Goal: Task Accomplishment & Management: Manage account settings

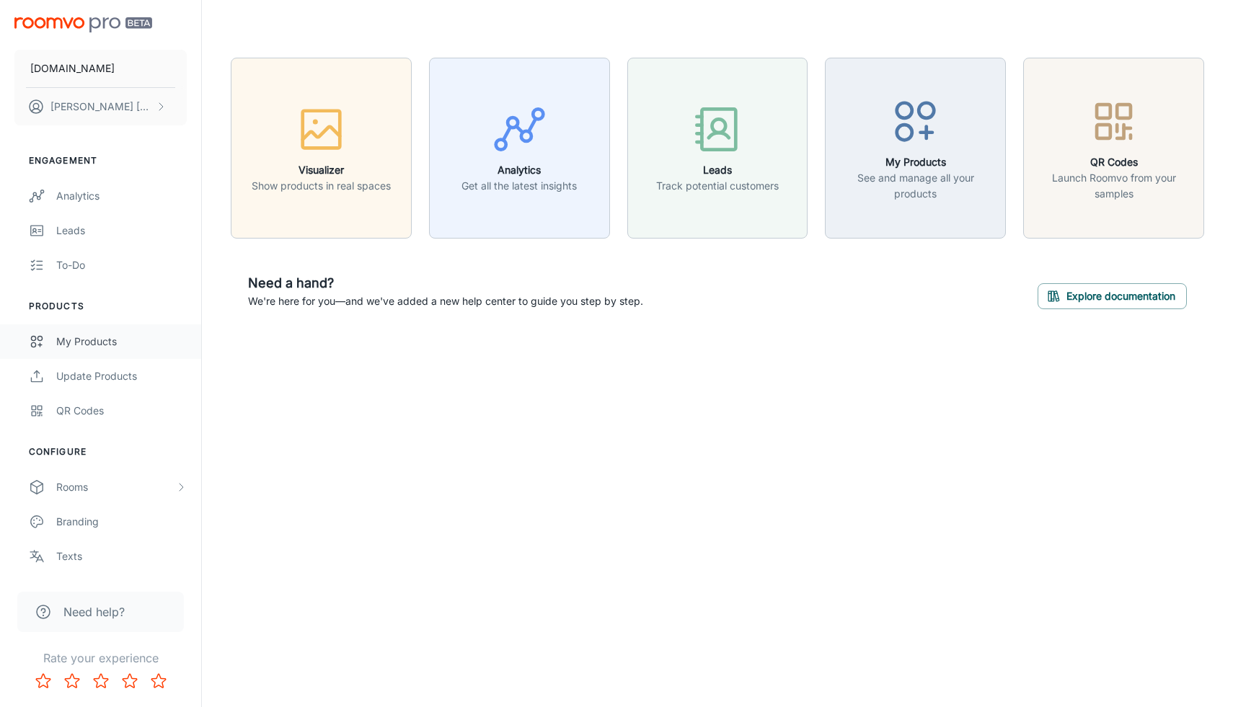
click at [67, 347] on div "My Products" at bounding box center [121, 342] width 130 height 16
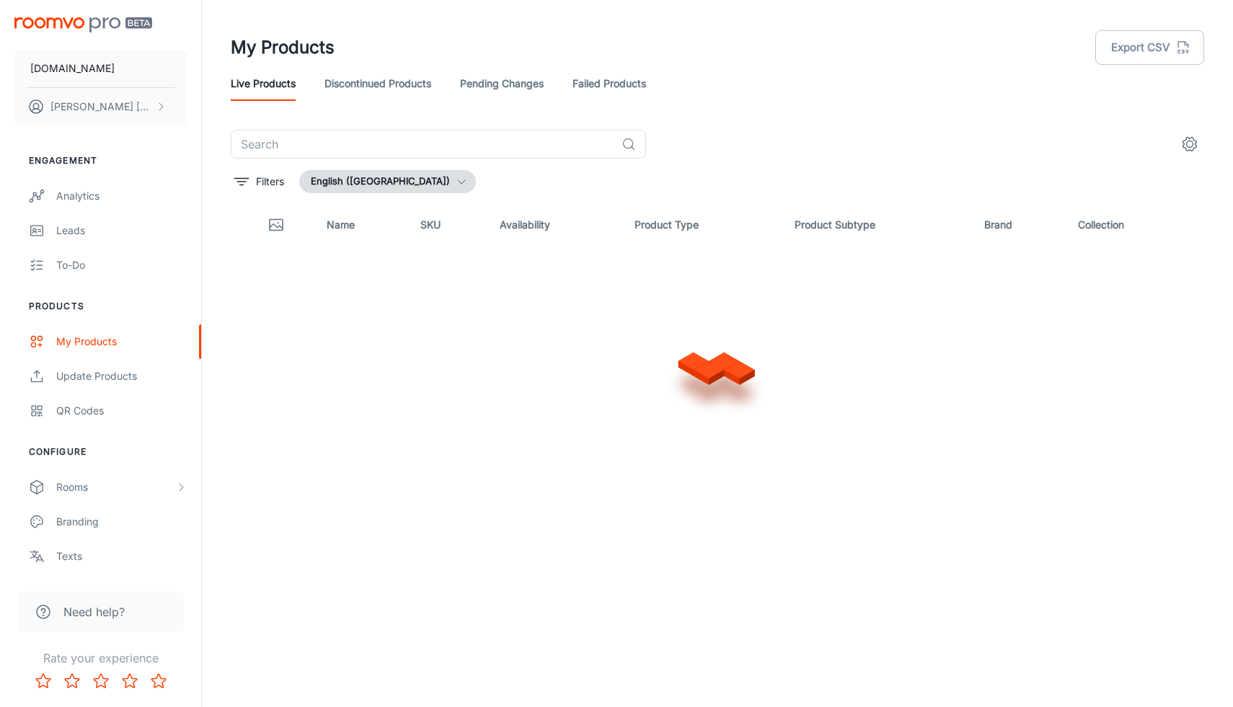
click at [309, 101] on div "Live Products Discontinued Products Pending Changes Failed Products" at bounding box center [717, 83] width 973 height 35
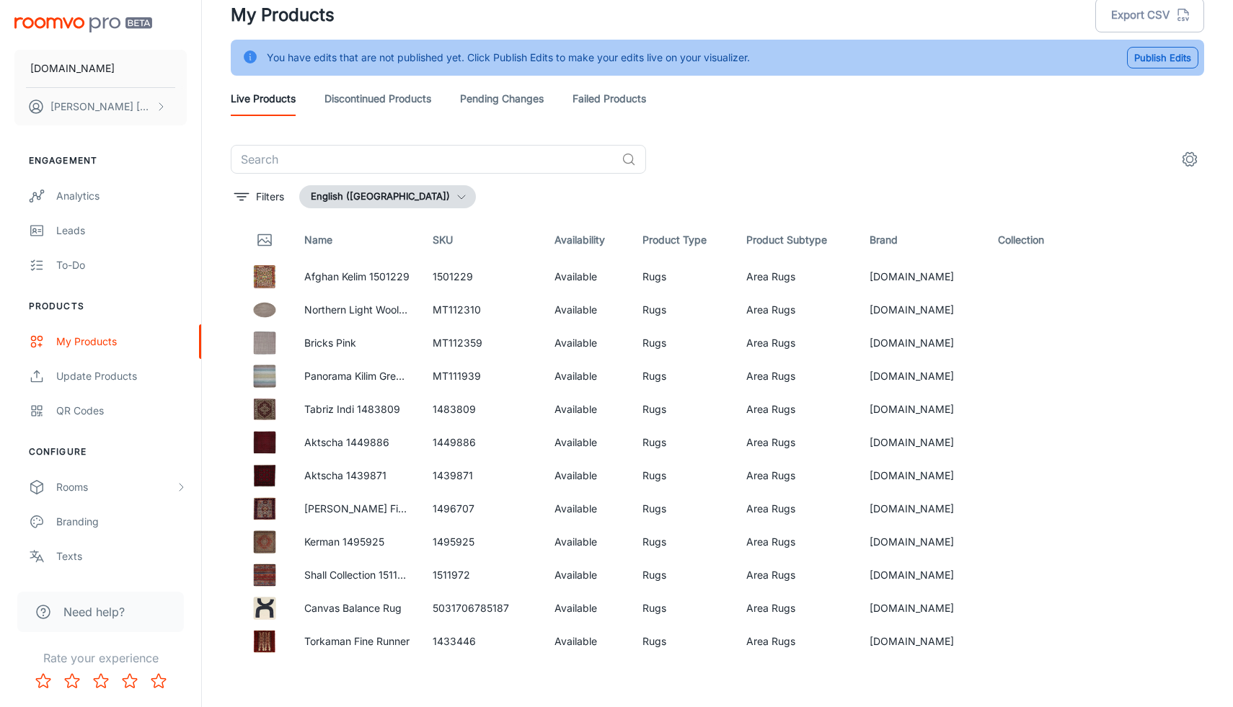
scroll to position [36, 0]
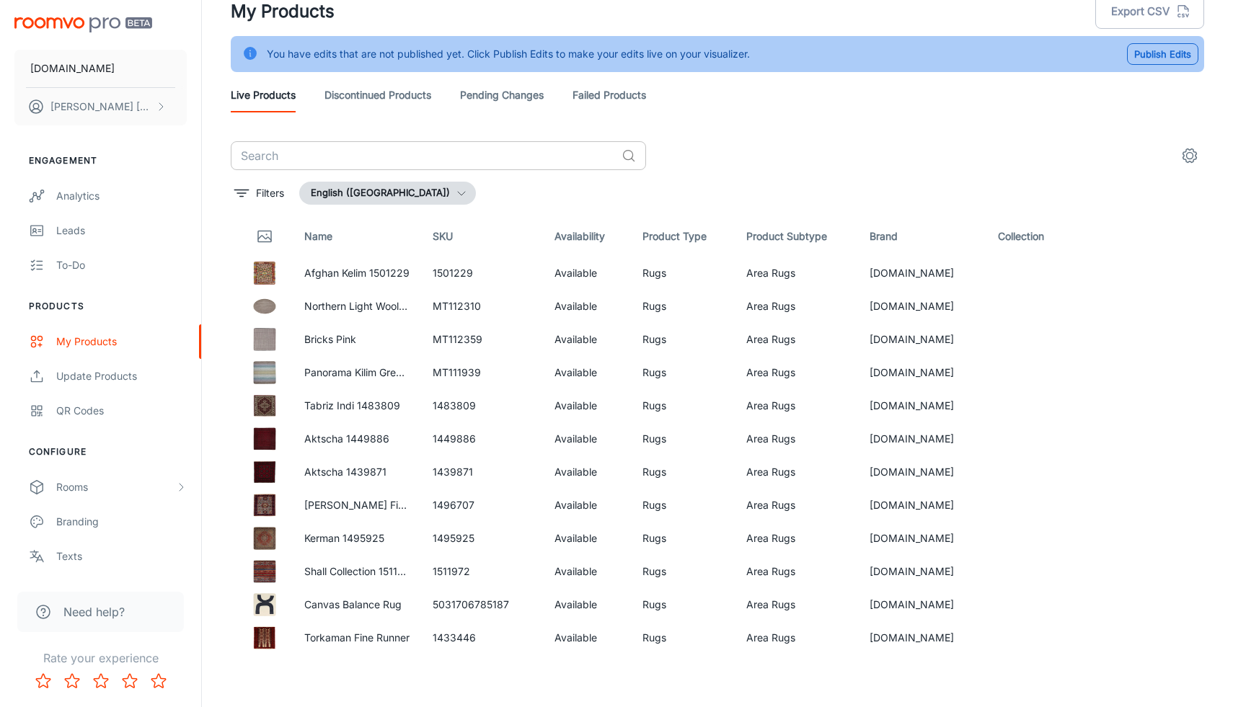
click at [309, 145] on input "text" at bounding box center [423, 155] width 385 height 29
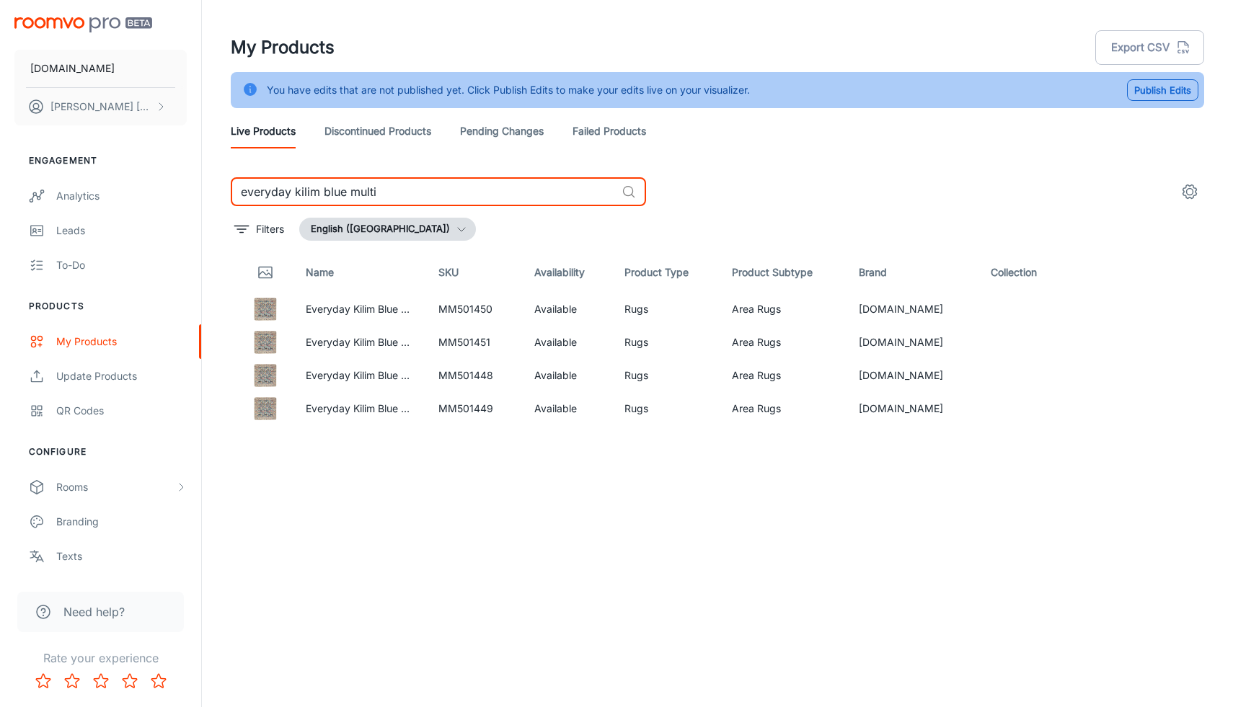
type input "everyday kilim blue multi"
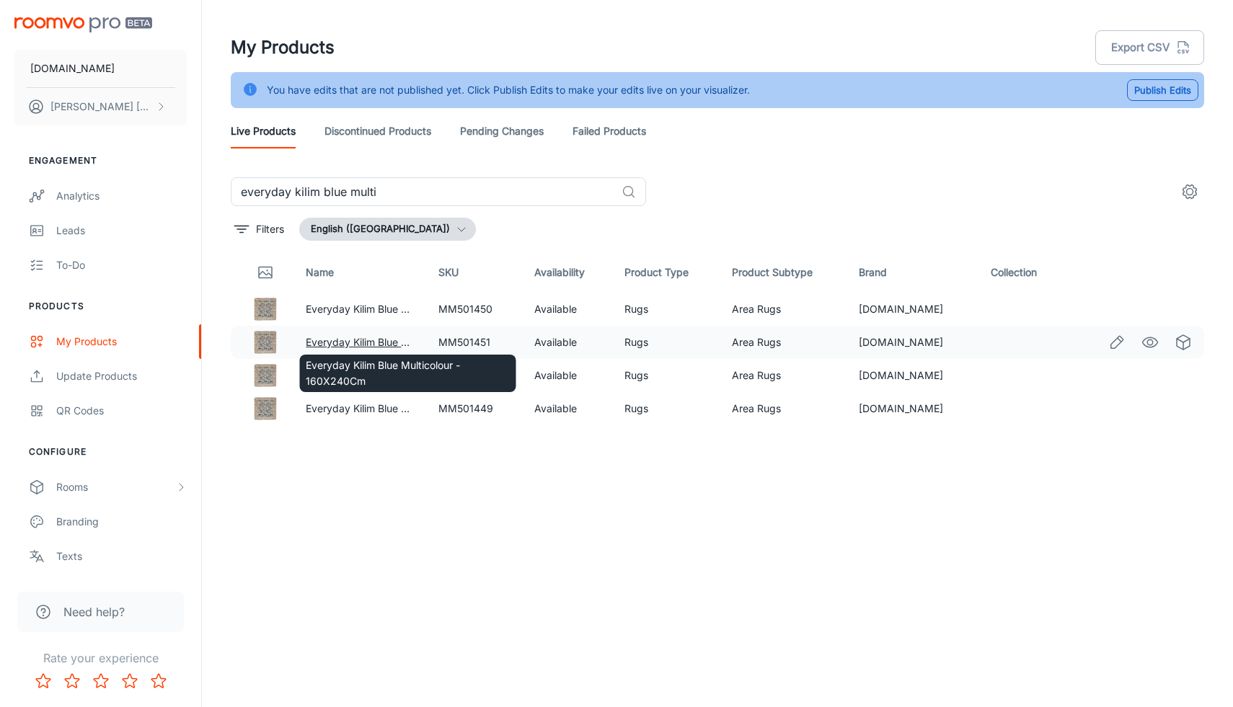
click at [375, 338] on link "Everyday Kilim Blue Multicolour - 160X240Cm" at bounding box center [414, 342] width 217 height 12
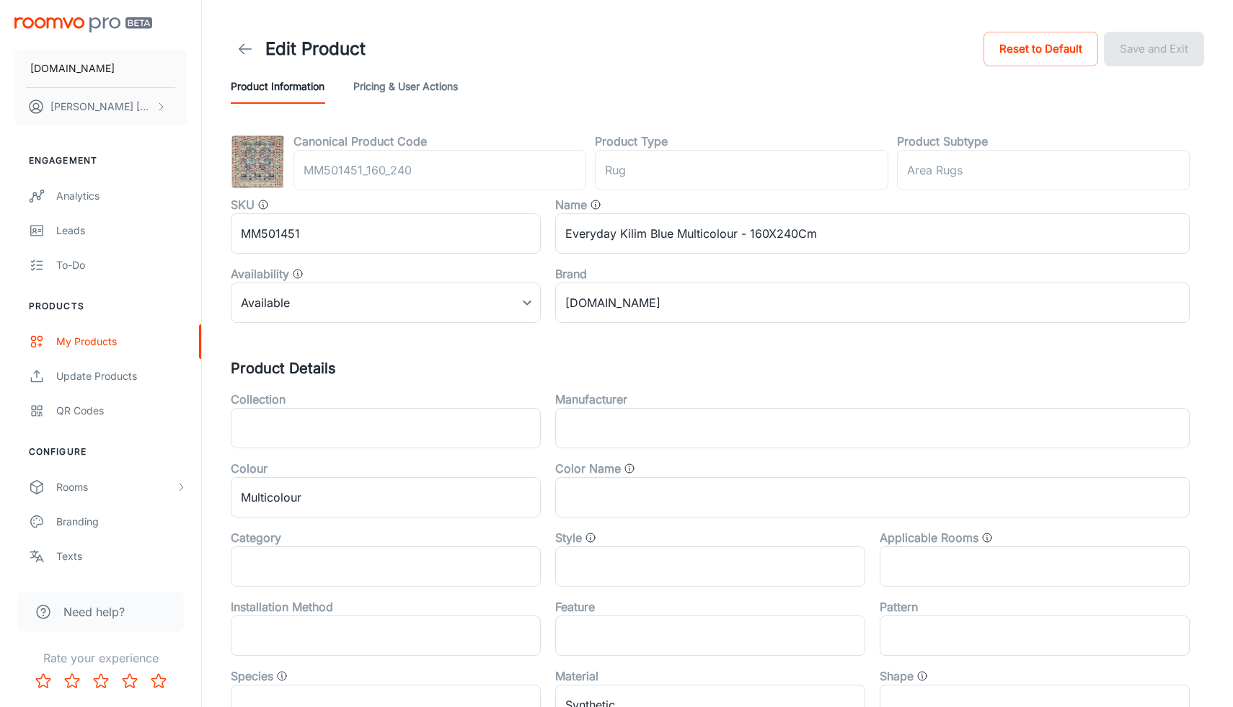
click at [263, 167] on img at bounding box center [258, 162] width 54 height 54
click at [425, 82] on button "Pricing & User Actions" at bounding box center [405, 86] width 105 height 35
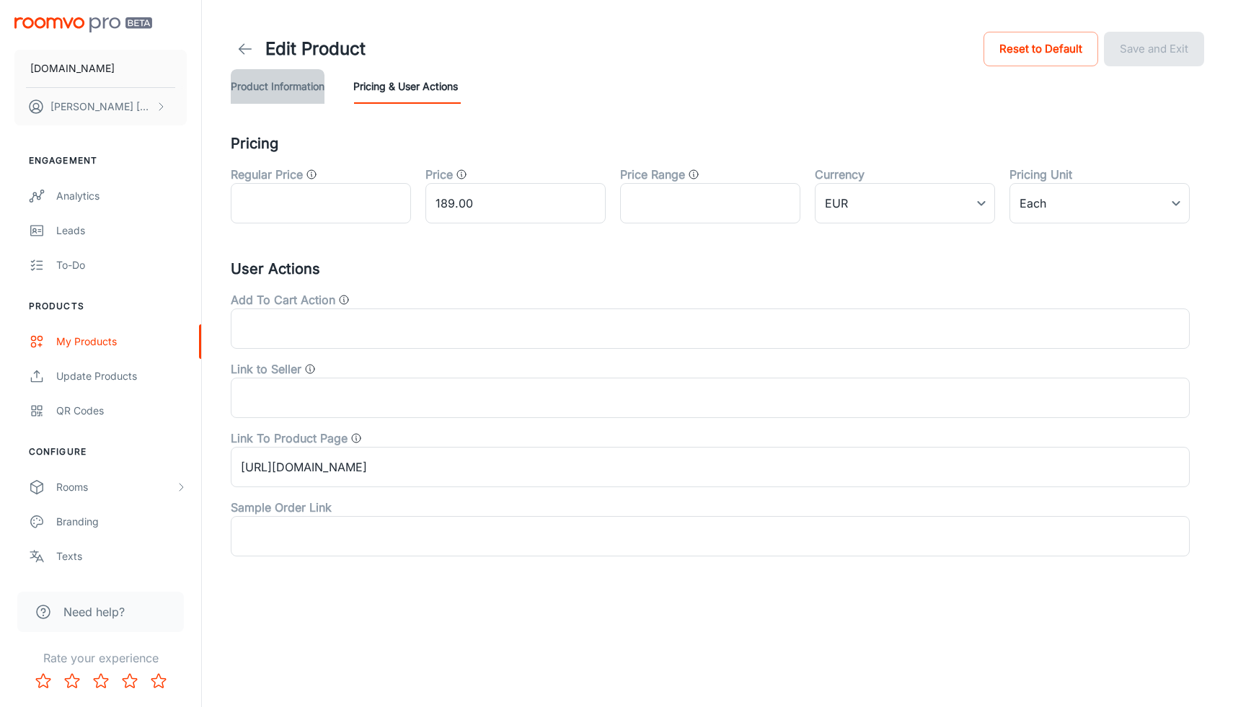
click at [288, 86] on button "Product Information" at bounding box center [278, 86] width 94 height 35
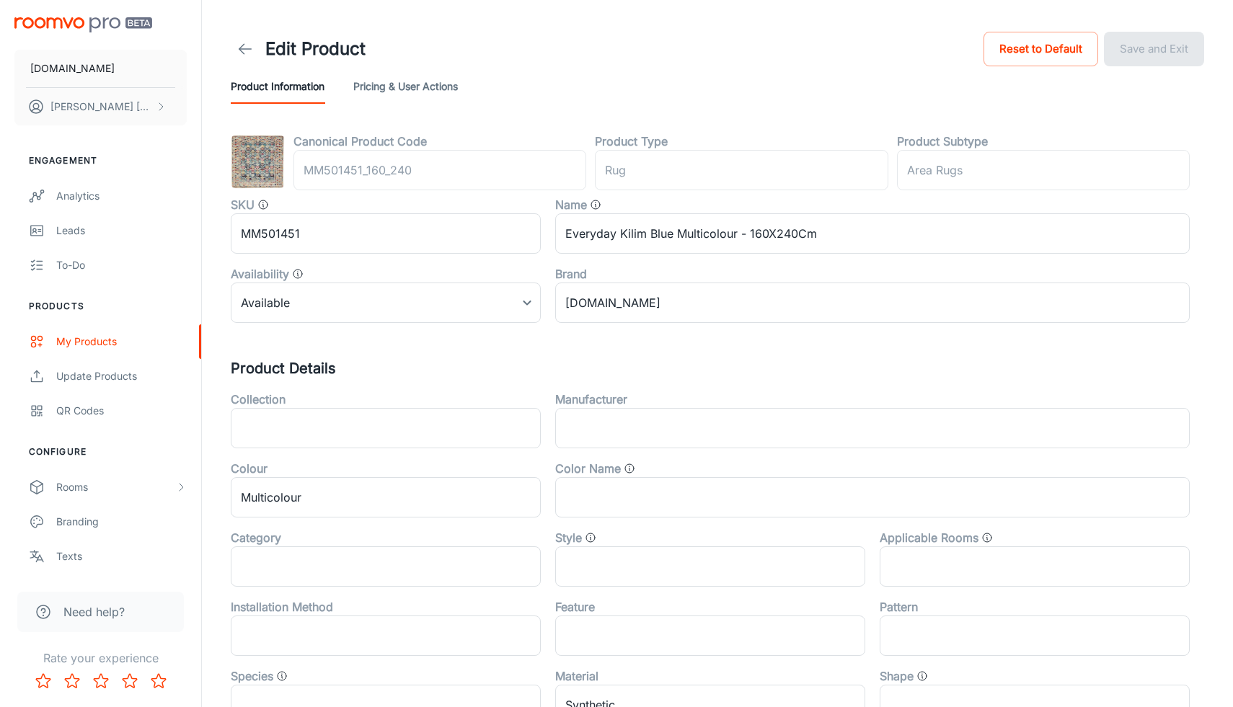
click at [242, 151] on img at bounding box center [258, 162] width 54 height 54
click at [74, 378] on div "Update Products" at bounding box center [121, 376] width 130 height 16
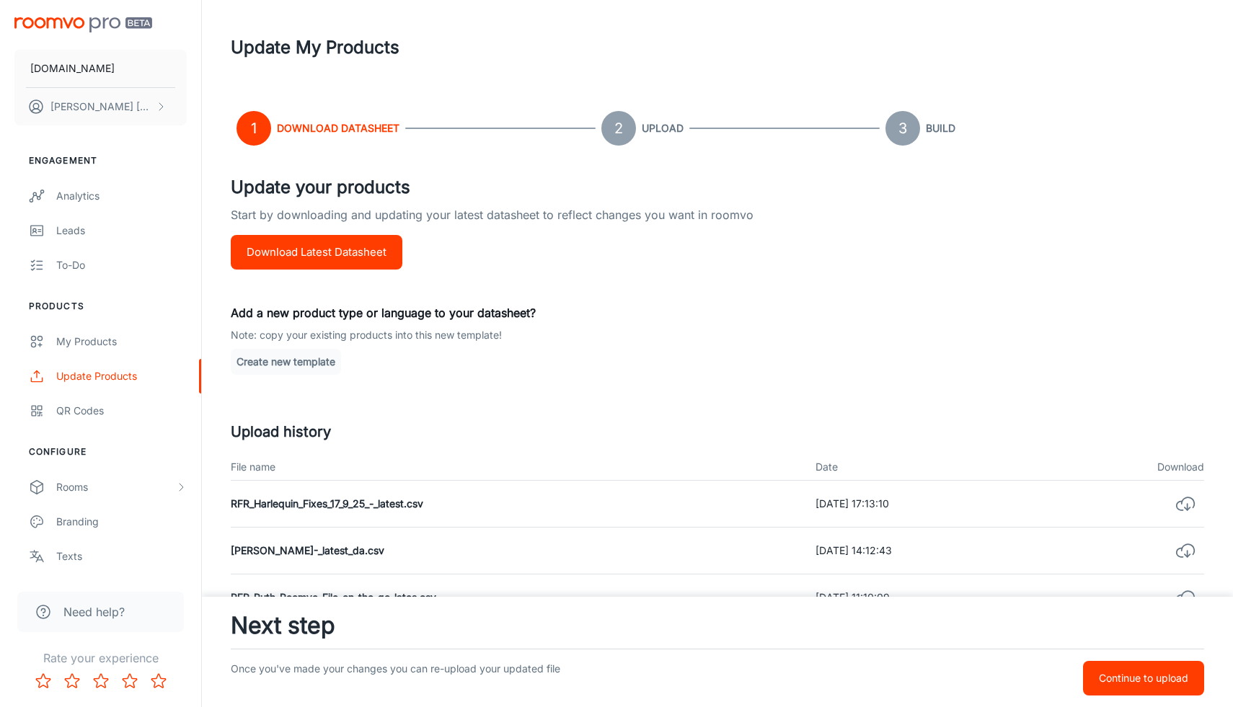
click at [322, 261] on button "Download Latest Datasheet" at bounding box center [317, 252] width 172 height 35
click at [329, 247] on button "Download Latest Datasheet" at bounding box center [317, 252] width 172 height 35
click at [1092, 665] on button "Continue to upload" at bounding box center [1143, 678] width 121 height 35
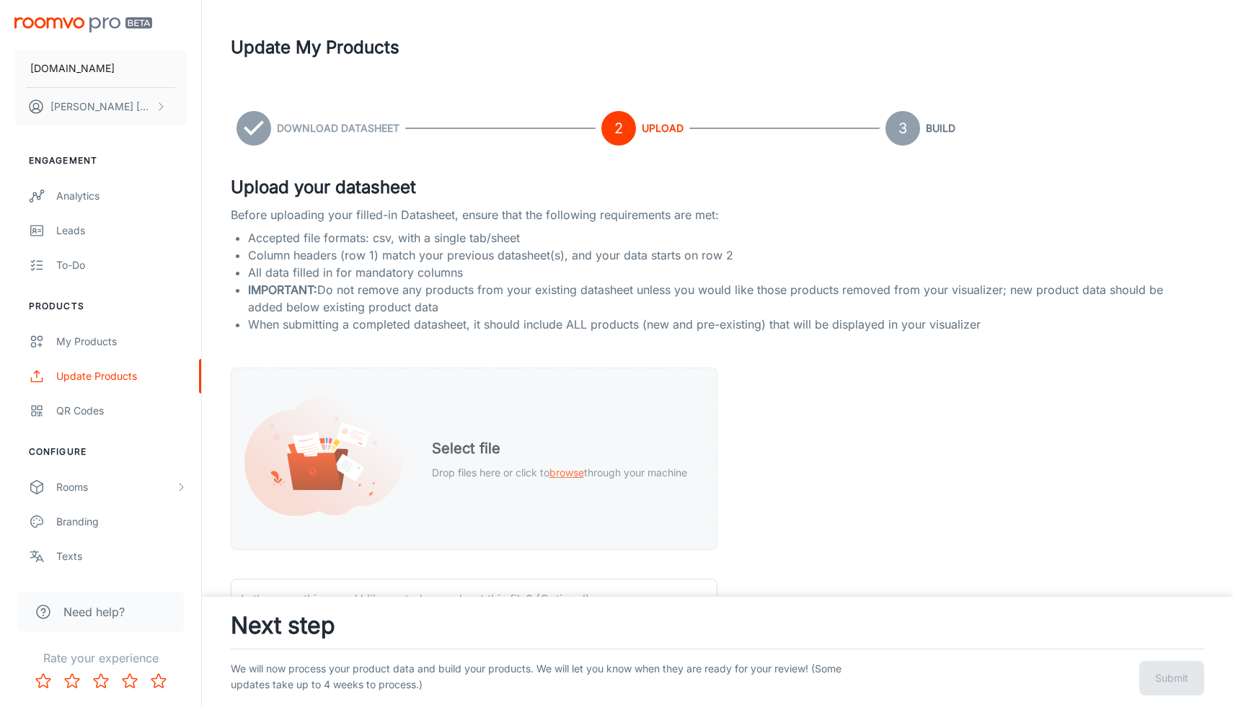
click at [487, 451] on h5 "Select file" at bounding box center [559, 449] width 255 height 22
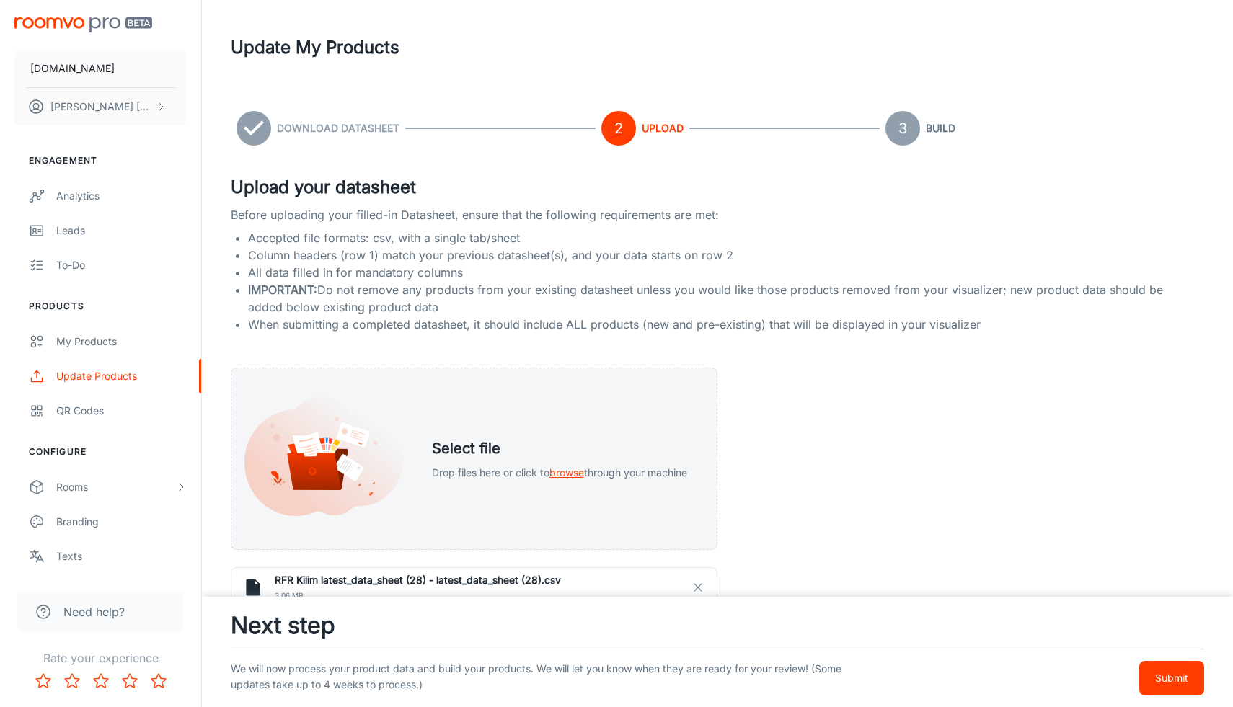
click at [1174, 677] on p "Submit" at bounding box center [1171, 679] width 33 height 16
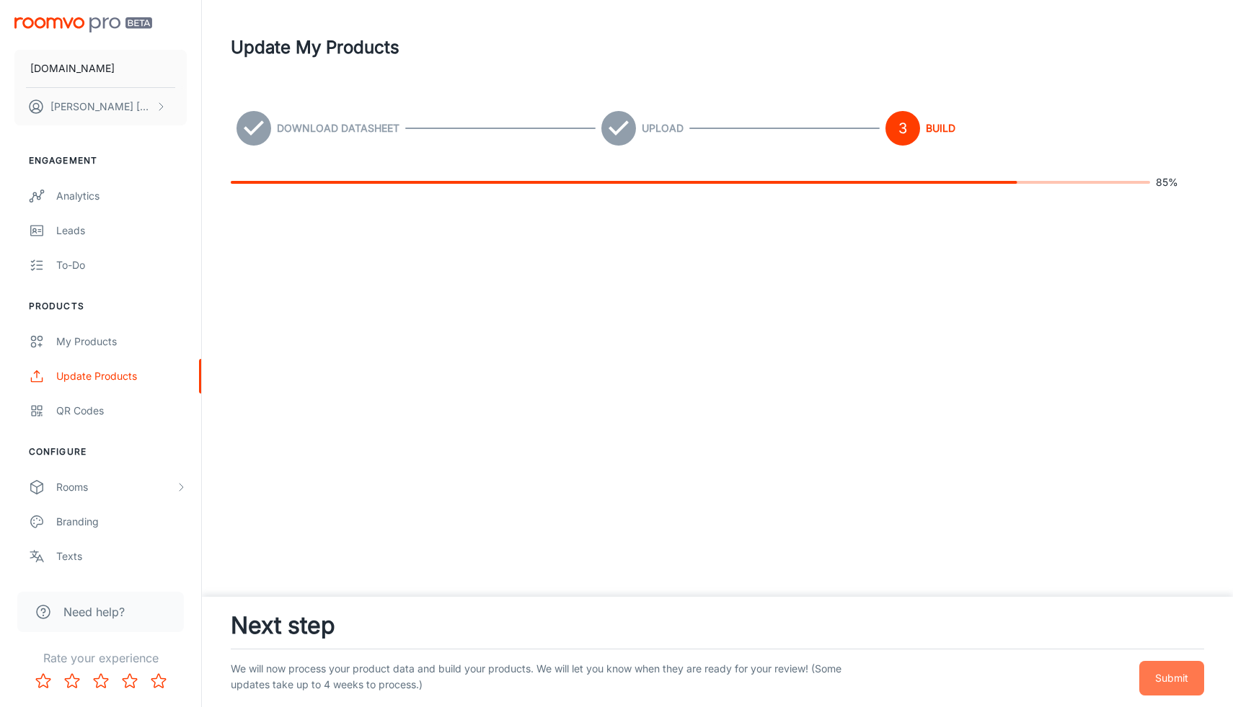
click at [1180, 671] on p "Submit" at bounding box center [1171, 679] width 33 height 16
